Goal: Information Seeking & Learning: Learn about a topic

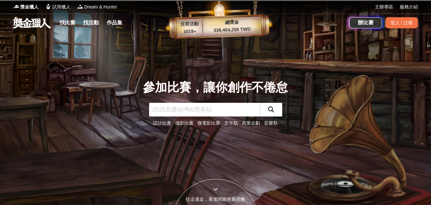
click at [232, 123] on link "文字類" at bounding box center [231, 123] width 14 height 5
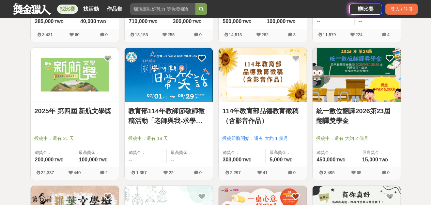
scroll to position [684, 0]
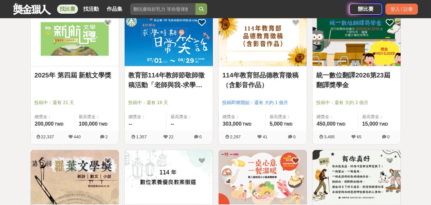
click at [191, 84] on link "教育部114年教師節敬師徵稿活動「老師與我-求學時期的日常笑話」" at bounding box center [168, 80] width 80 height 20
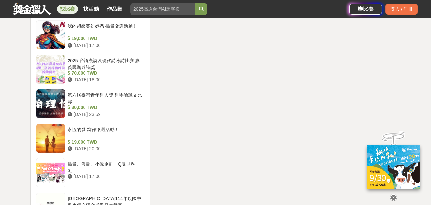
scroll to position [782, 0]
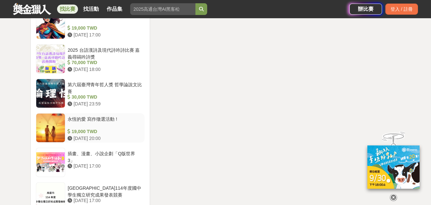
click at [111, 118] on div "永恆的愛 寫作徵選活動 !" at bounding box center [105, 122] width 74 height 12
